Goal: Task Accomplishment & Management: Complete application form

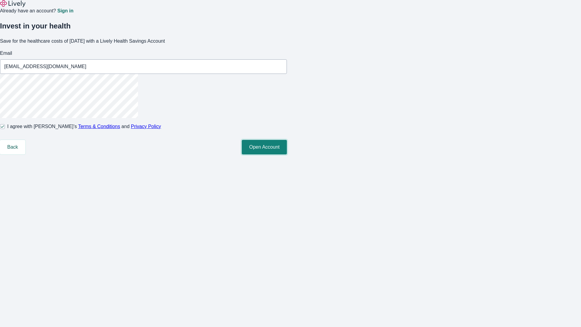
click at [287, 154] on button "Open Account" at bounding box center [264, 147] width 45 height 15
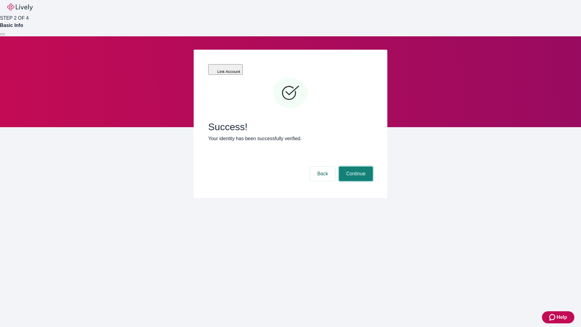
click at [355, 166] on button "Continue" at bounding box center [356, 173] width 34 height 15
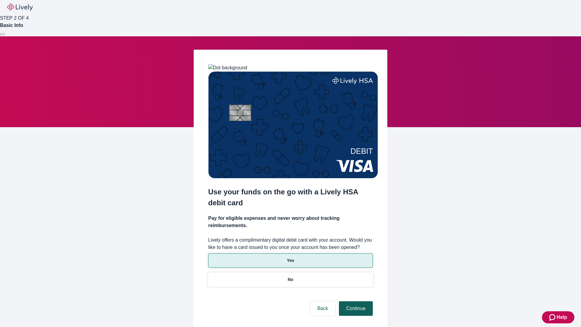
click at [290, 257] on p "Yes" at bounding box center [290, 260] width 7 height 6
click at [355, 301] on button "Continue" at bounding box center [356, 308] width 34 height 15
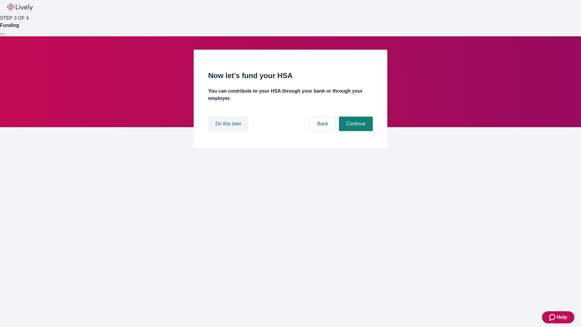
click at [229, 131] on button "Do this later" at bounding box center [228, 123] width 40 height 15
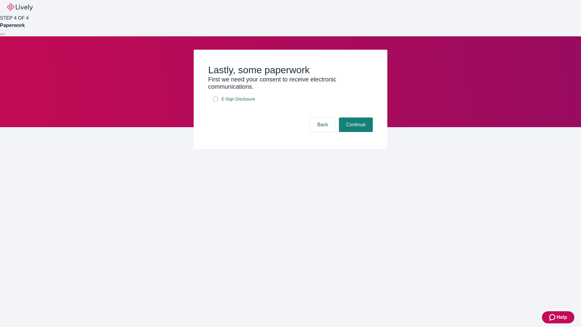
click at [215, 101] on input "E-Sign Disclosure" at bounding box center [215, 98] width 5 height 5
checkbox input "true"
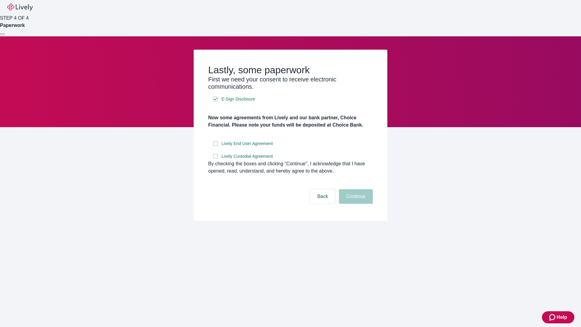
click at [215, 146] on input "Lively End User Agreement" at bounding box center [215, 143] width 5 height 5
checkbox input "true"
click at [215, 158] on input "Lively Custodial Agreement" at bounding box center [215, 156] width 5 height 5
checkbox input "true"
click at [355, 204] on button "Continue" at bounding box center [356, 196] width 34 height 15
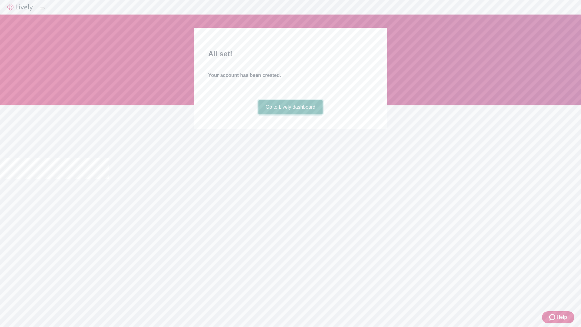
click at [290, 114] on link "Go to Lively dashboard" at bounding box center [290, 107] width 64 height 15
